Goal: Transaction & Acquisition: Purchase product/service

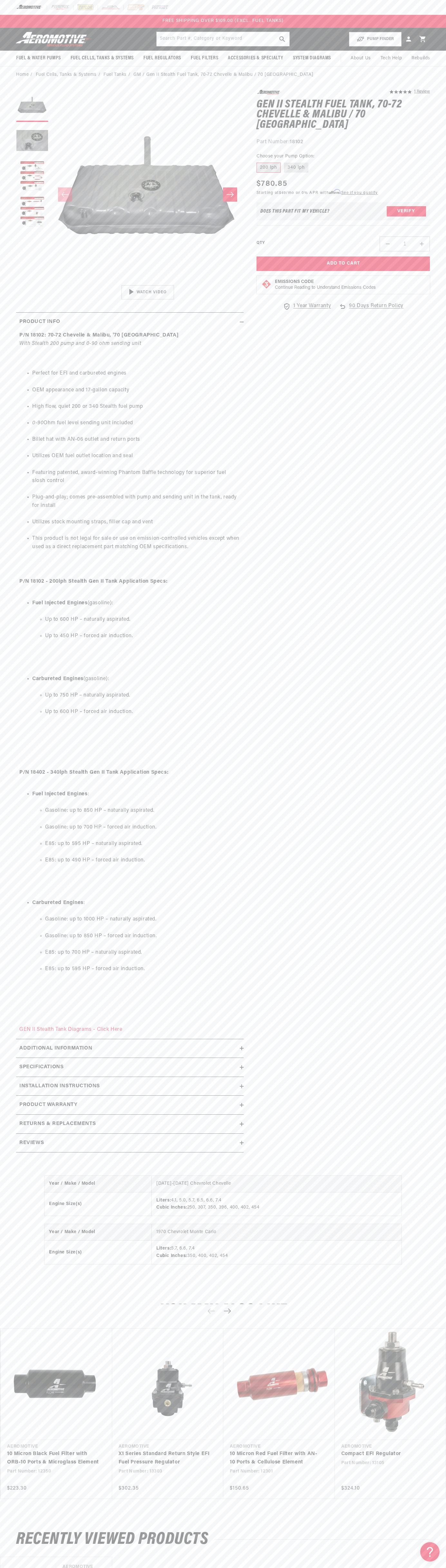
click at [189, 26] on div "FREE SHIPPING OVER $109.00 (EXCL. FUEL TANKS)" at bounding box center [223, 21] width 446 height 13
click at [431, 510] on section "5.0 star rating 1 Review Gen II Stealth Fuel Tank, 70-72 Chevelle & Malibu / 70…" at bounding box center [223, 623] width 446 height 1079
click at [139, 1563] on html "Skip to content Your cart Your cart is empty Loading... You may also like Subto…" at bounding box center [223, 784] width 446 height 1568
click at [6, 1215] on div "Year / Make / Model 1970-1973 Chevrolet Chevelle Engine Size(s) Liters: 4.1, 5.…" at bounding box center [223, 1226] width 446 height 127
